Goal: Information Seeking & Learning: Learn about a topic

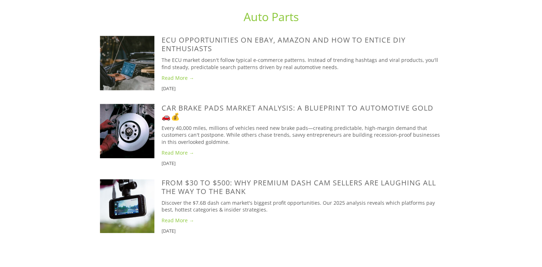
scroll to position [394, 0]
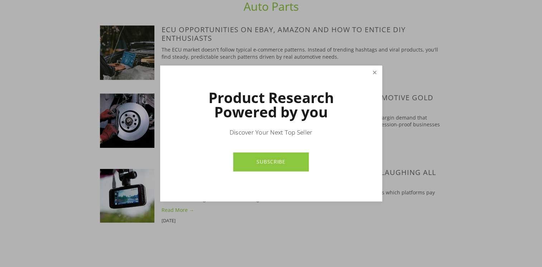
click at [377, 71] on link "Close" at bounding box center [374, 73] width 13 height 13
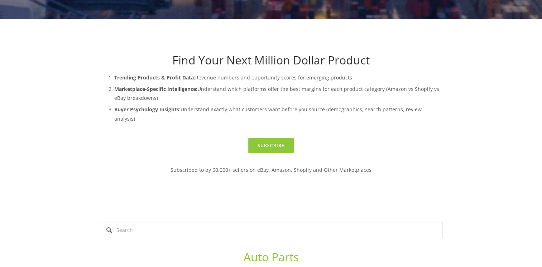
scroll to position [0, 0]
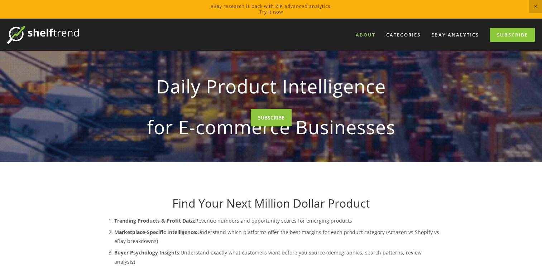
click at [368, 37] on link "About" at bounding box center [365, 35] width 29 height 12
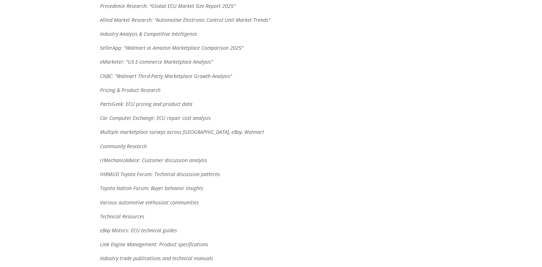
scroll to position [4086, 0]
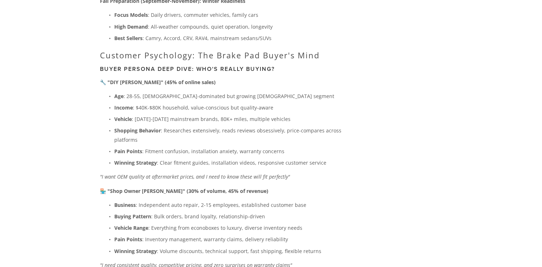
scroll to position [2581, 0]
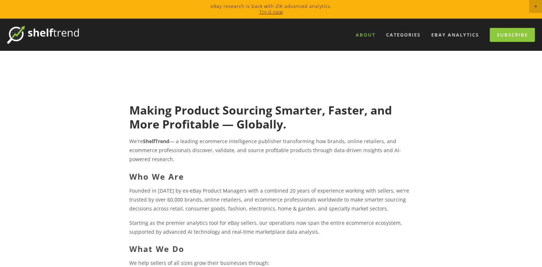
click at [266, 13] on link "Try it now" at bounding box center [272, 12] width 24 height 6
